Goal: Task Accomplishment & Management: Use online tool/utility

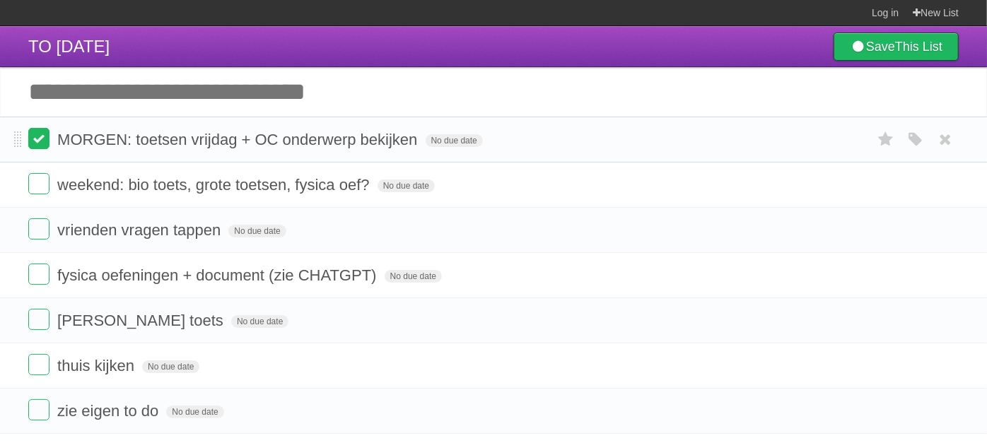
click at [36, 143] on label at bounding box center [38, 138] width 21 height 21
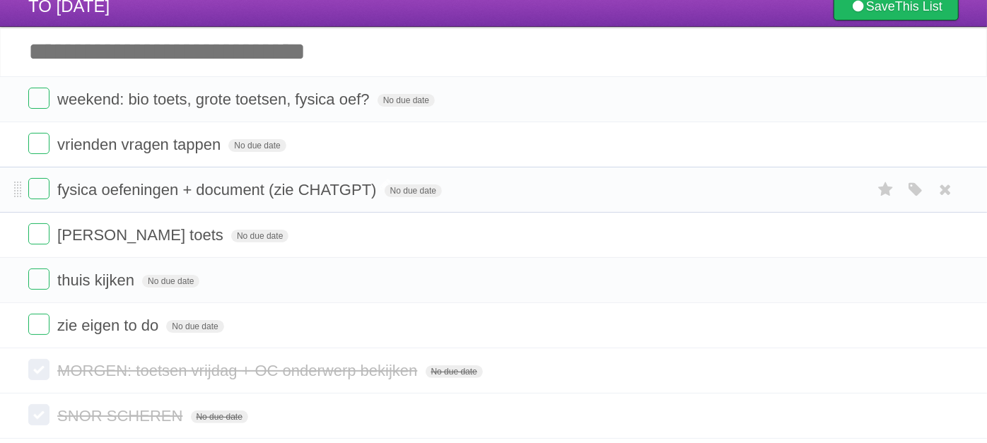
scroll to position [218, 0]
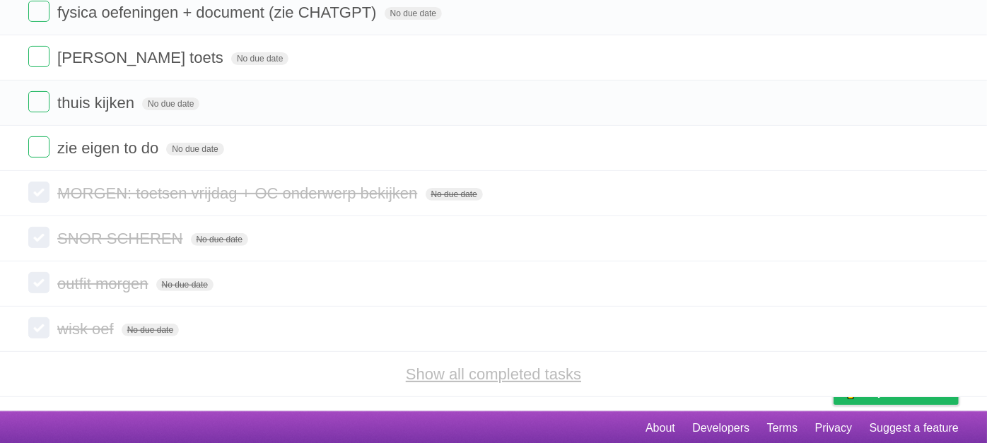
click at [408, 378] on link "Show all completed tasks" at bounding box center [493, 374] width 175 height 18
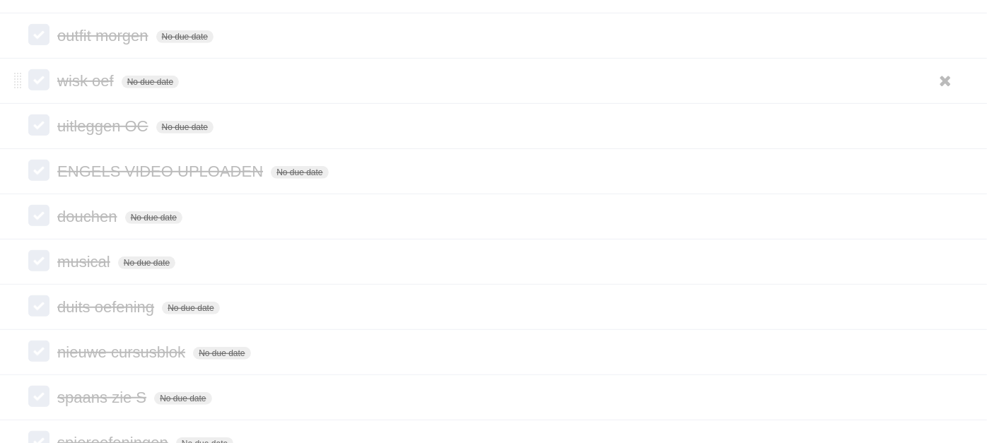
scroll to position [532, 0]
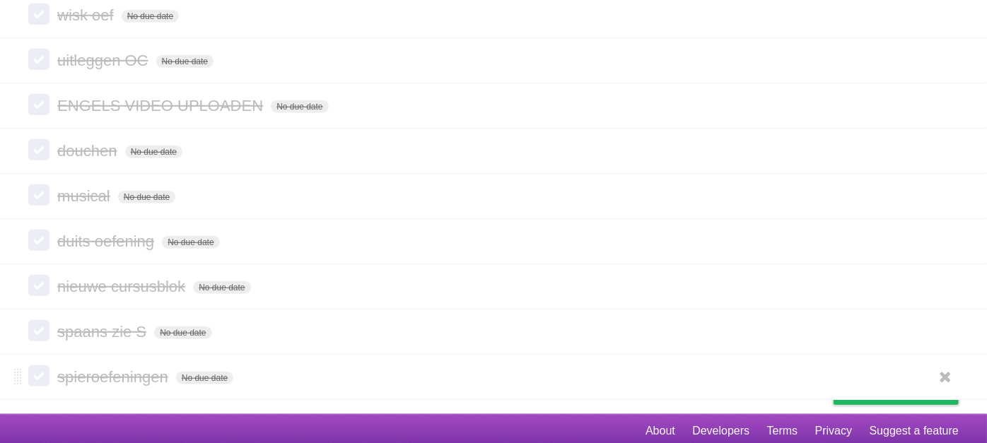
click at [34, 365] on label at bounding box center [38, 375] width 21 height 21
click at [42, 369] on label at bounding box center [38, 375] width 21 height 21
click at [95, 368] on span "spieroefeningen" at bounding box center [114, 377] width 115 height 18
click at [28, 371] on label at bounding box center [38, 375] width 21 height 21
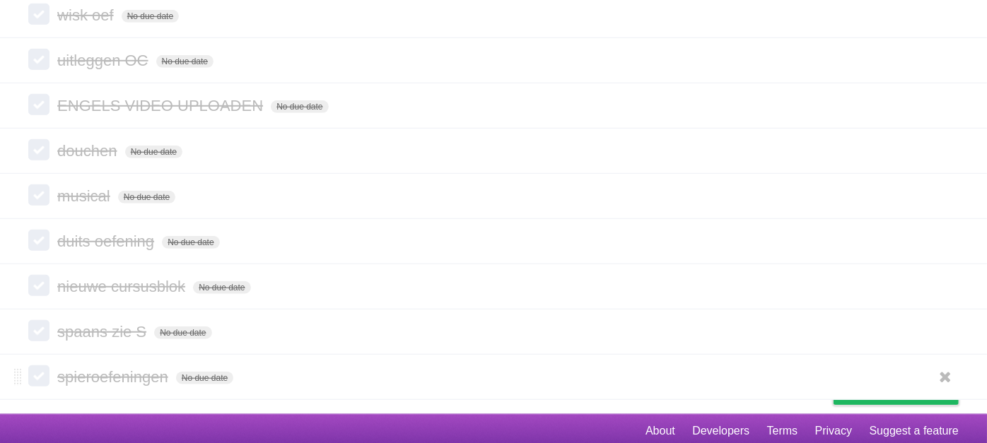
click at [38, 371] on label at bounding box center [38, 375] width 21 height 21
click at [38, 146] on label at bounding box center [38, 149] width 21 height 21
click at [40, 370] on label at bounding box center [38, 375] width 21 height 21
